Goal: Task Accomplishment & Management: Use online tool/utility

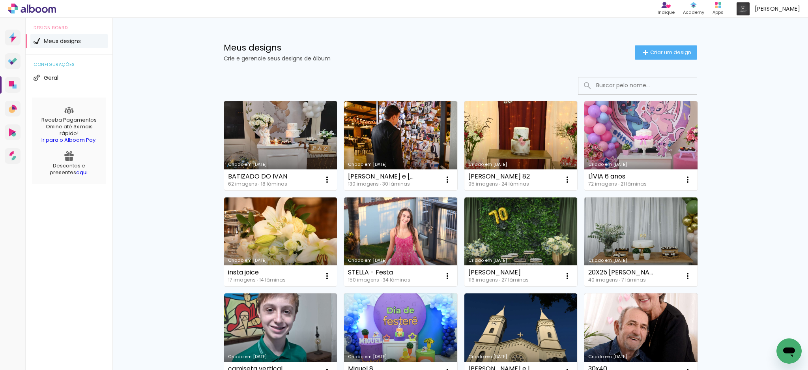
click at [300, 152] on link "Criado em [DATE]" at bounding box center [280, 145] width 113 height 89
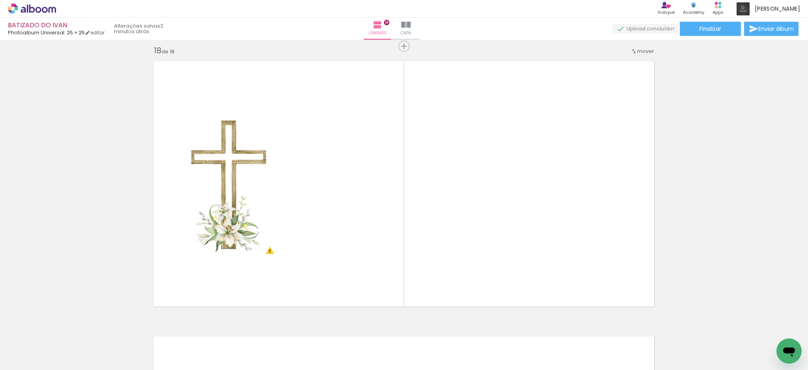
scroll to position [26, 0]
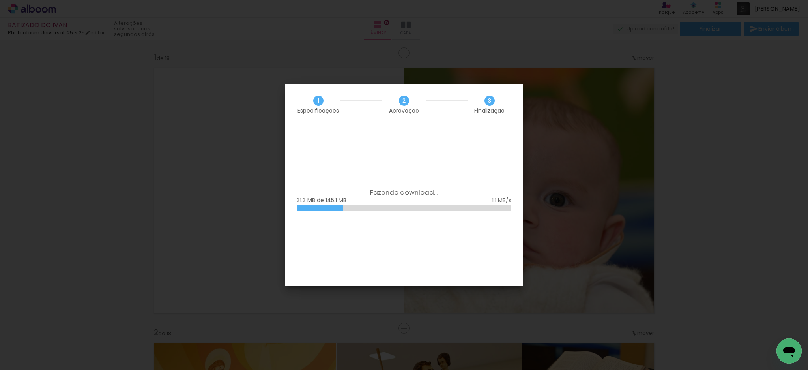
scroll to position [26, 0]
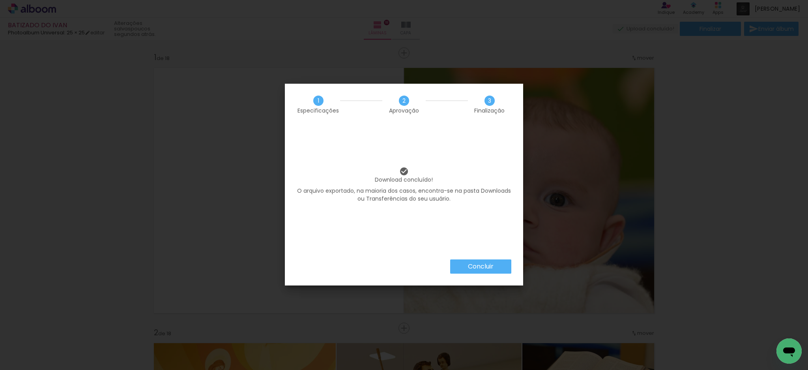
click at [0, 0] on slot "Concluir" at bounding box center [0, 0] width 0 height 0
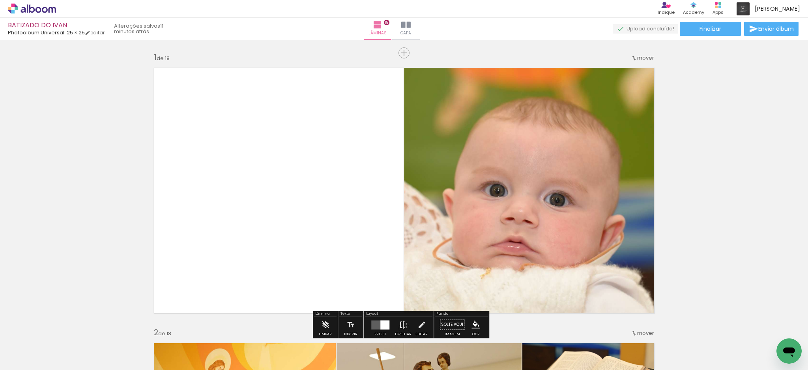
scroll to position [26, 0]
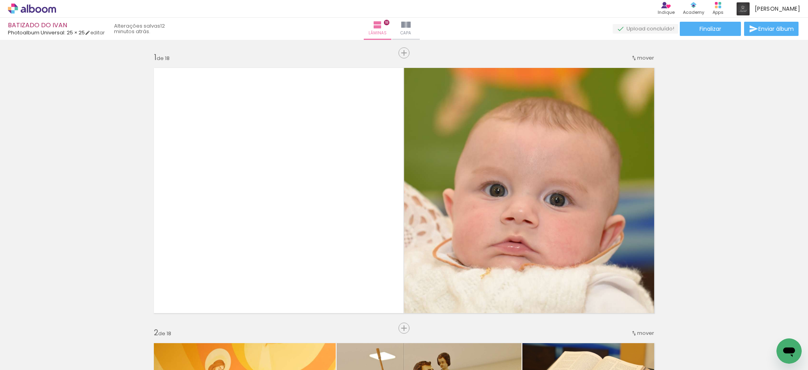
scroll to position [26, 0]
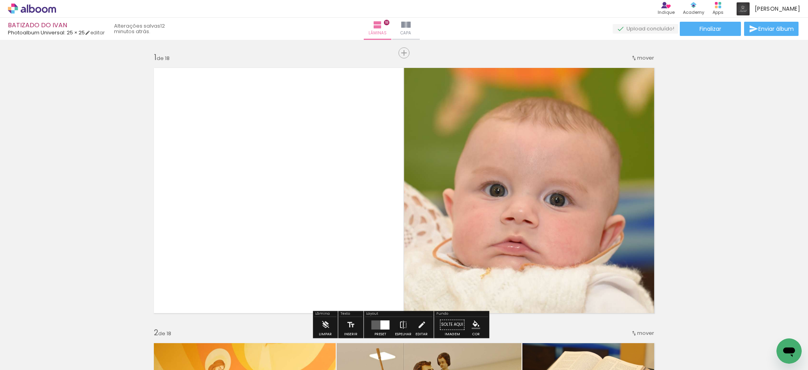
scroll to position [26, 0]
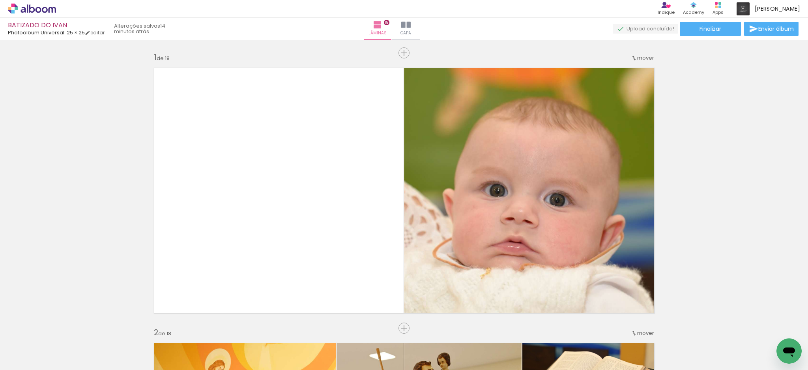
scroll to position [26, 0]
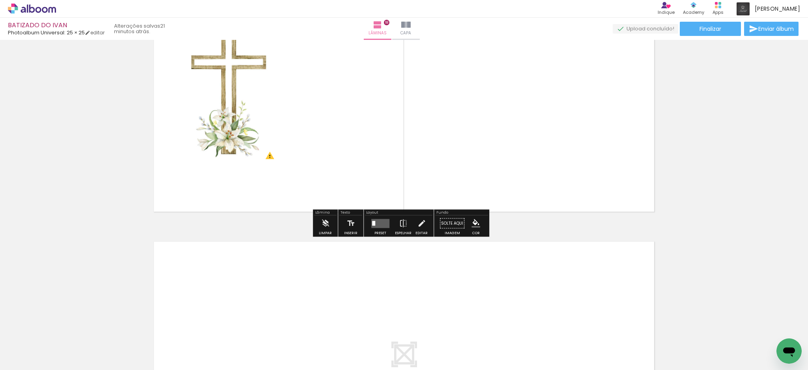
scroll to position [4714, 0]
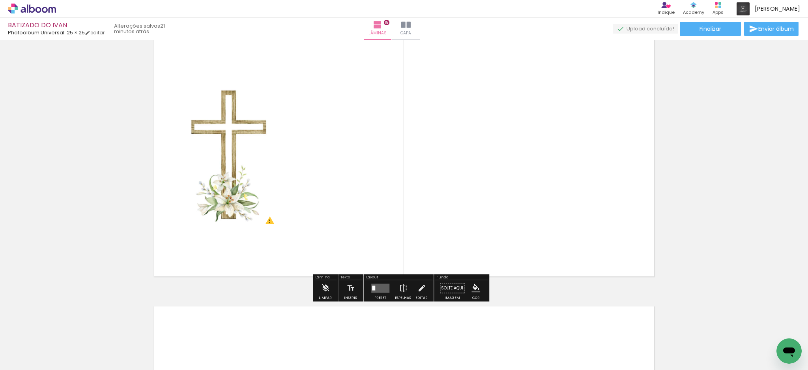
click at [377, 283] on quentale-layouter at bounding box center [380, 287] width 18 height 9
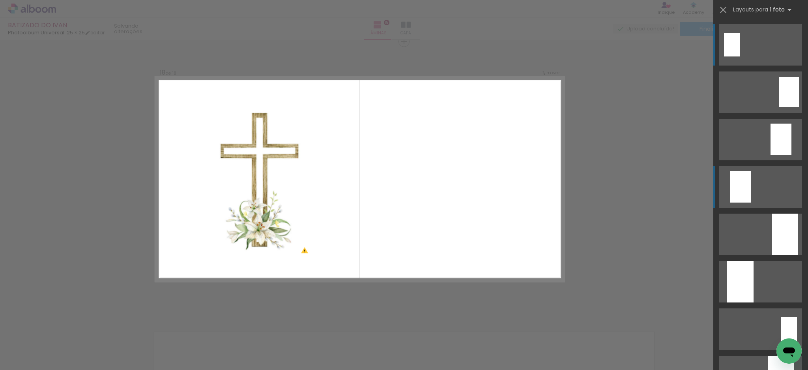
scroll to position [4687, 0]
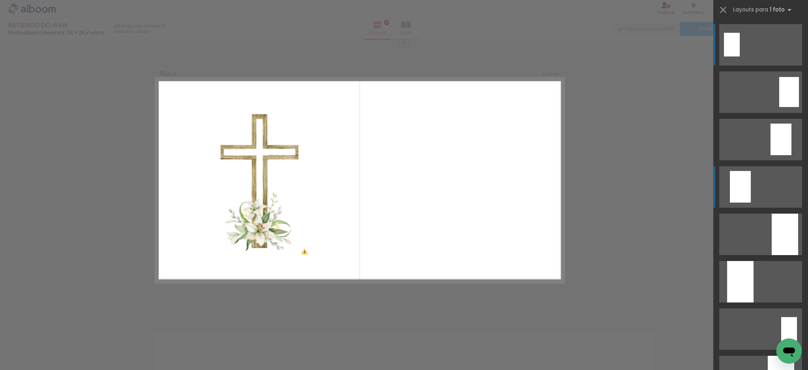
click at [758, 182] on quentale-layouter at bounding box center [761, 186] width 83 height 41
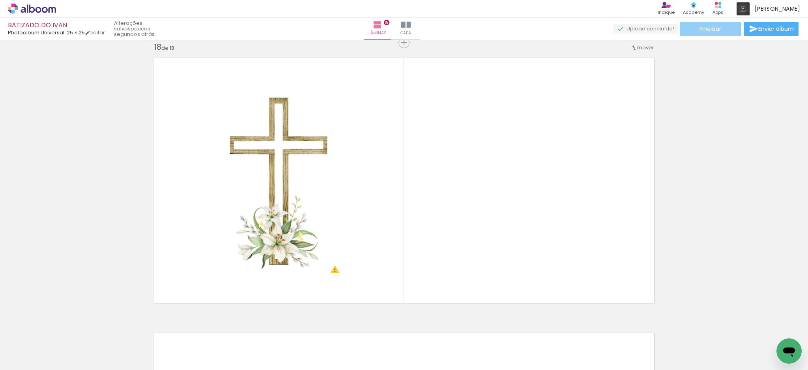
click at [713, 32] on span "Finalizar" at bounding box center [711, 29] width 22 height 6
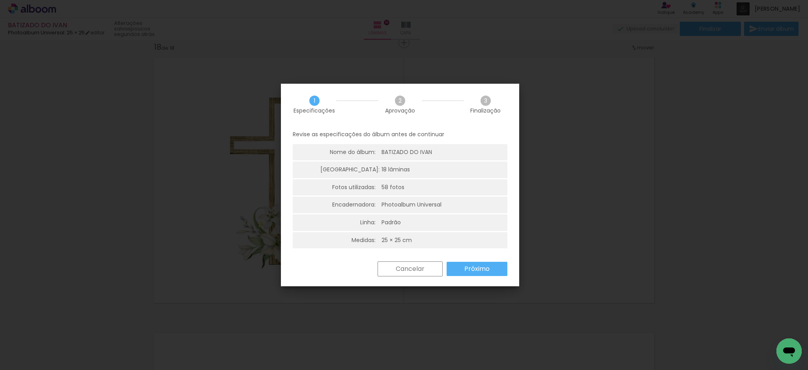
click at [0, 0] on slot "Próximo" at bounding box center [0, 0] width 0 height 0
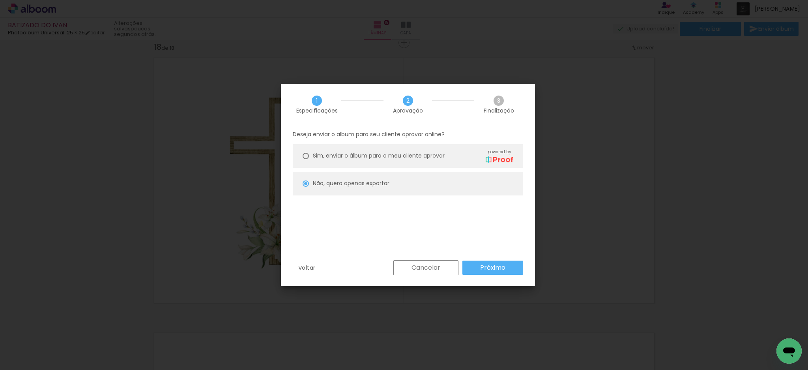
click at [478, 270] on paper-button "Próximo" at bounding box center [493, 268] width 61 height 14
type input "Alta, 300 DPI"
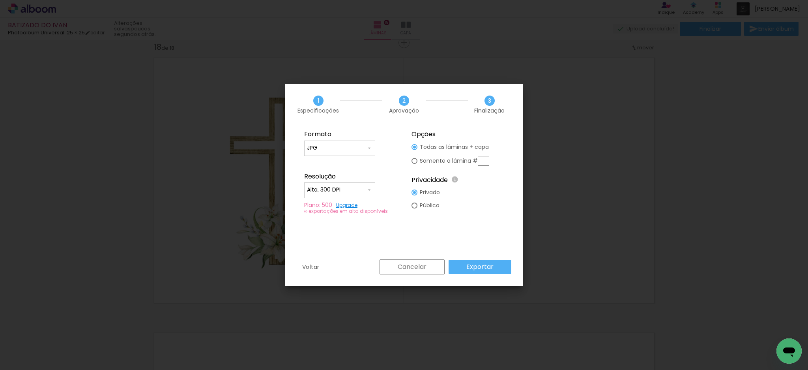
drag, startPoint x: 484, startPoint y: 163, endPoint x: 489, endPoint y: 162, distance: 4.4
click at [484, 163] on input "text" at bounding box center [483, 161] width 11 height 10
type paper-radio-button "on"
type input "18"
click at [0, 0] on slot "Exportar" at bounding box center [0, 0] width 0 height 0
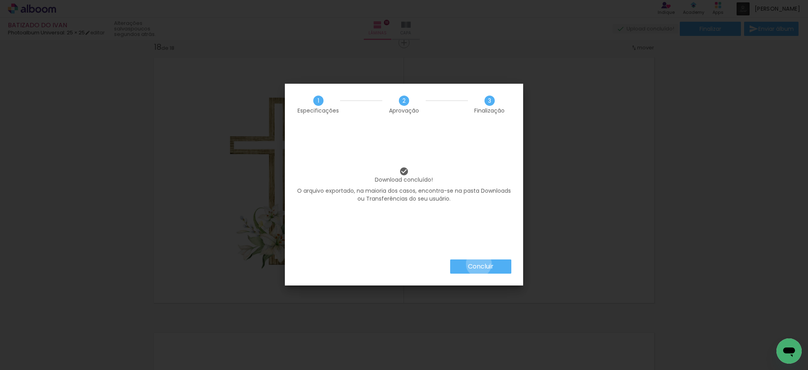
click at [0, 0] on slot "Concluir" at bounding box center [0, 0] width 0 height 0
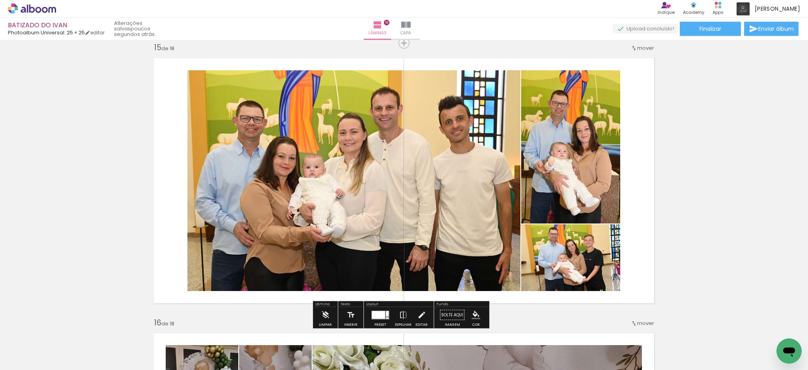
scroll to position [1105, 0]
